Goal: Check status: Verify the current state of an ongoing process or item

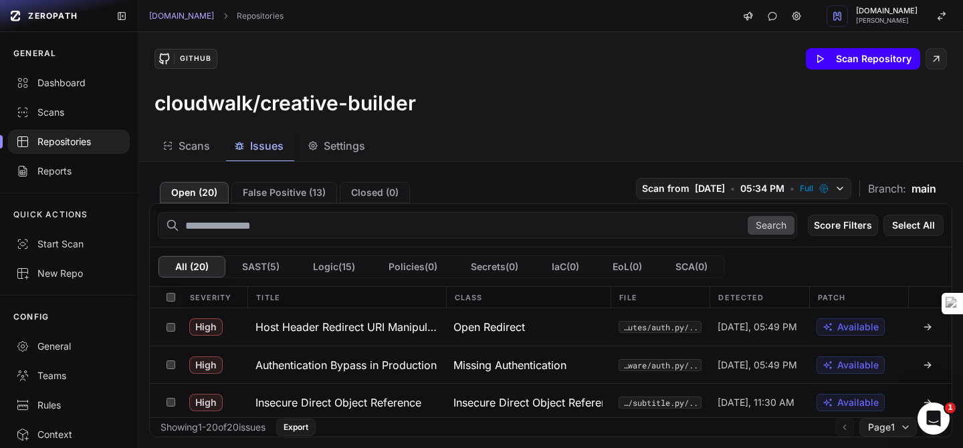
click at [829, 56] on button "Scan Repository" at bounding box center [863, 58] width 114 height 21
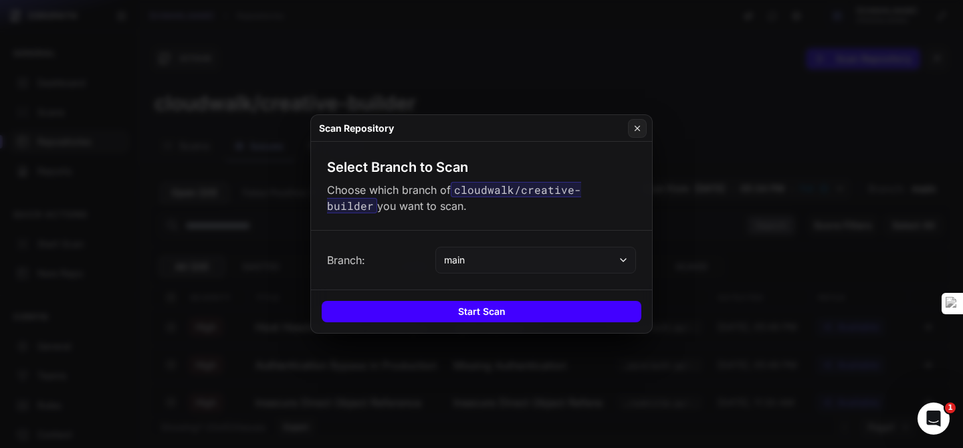
click at [494, 312] on button "Start Scan" at bounding box center [482, 311] width 320 height 21
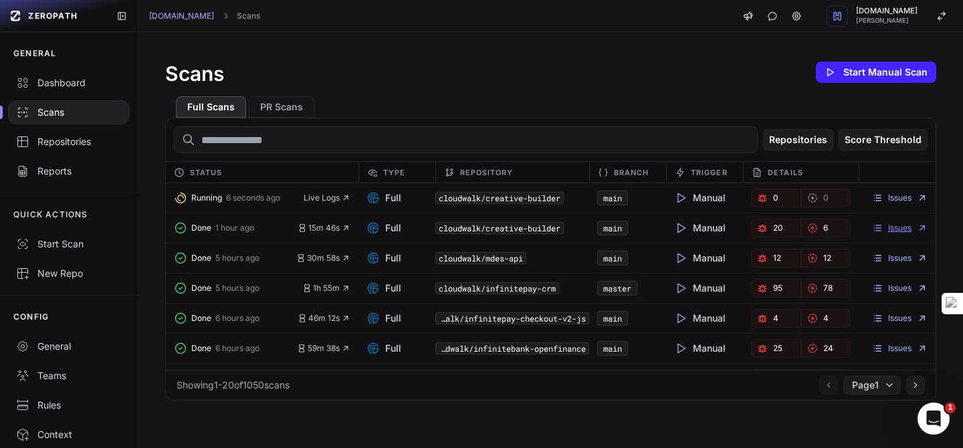
click at [901, 223] on link "Issues" at bounding box center [900, 228] width 56 height 11
click at [882, 195] on link "Issues" at bounding box center [900, 198] width 56 height 11
